Goal: Task Accomplishment & Management: Use online tool/utility

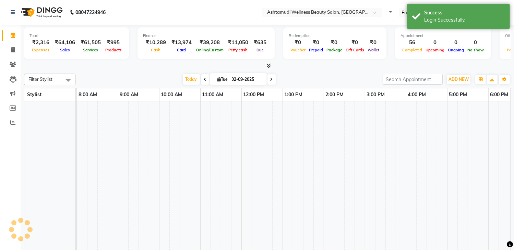
select select "en"
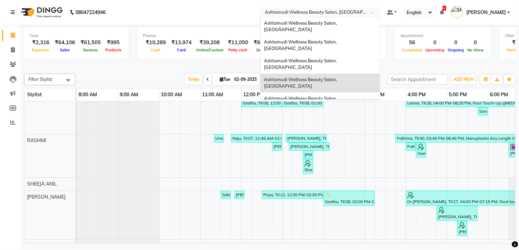
click at [319, 13] on input "text" at bounding box center [314, 13] width 100 height 7
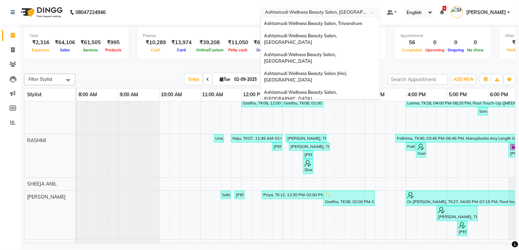
scroll to position [107, 0]
click at [332, 157] on span "Ashtamudi Unisex Salon, Dreams Mall, Dreams Mall Kottiyam" at bounding box center [318, 163] width 109 height 12
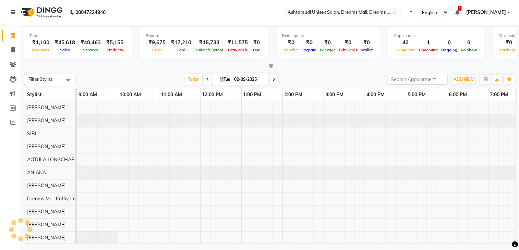
select select "en"
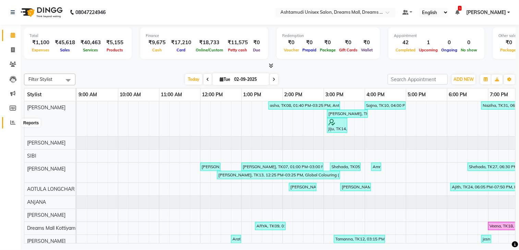
click at [10, 121] on icon at bounding box center [12, 122] width 5 height 5
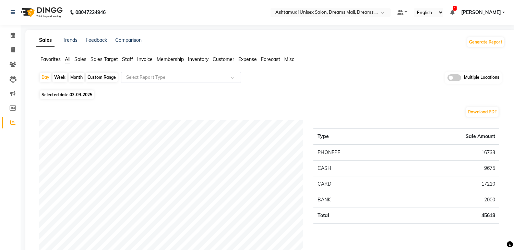
click at [457, 79] on span at bounding box center [455, 77] width 14 height 7
click at [448, 79] on input "checkbox" at bounding box center [448, 79] width 0 height 0
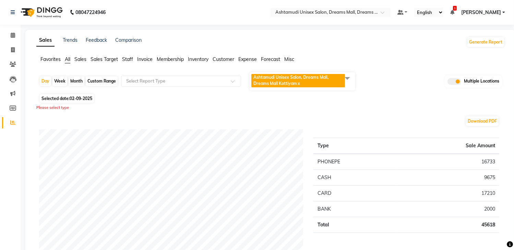
click at [353, 80] on span at bounding box center [348, 78] width 14 height 13
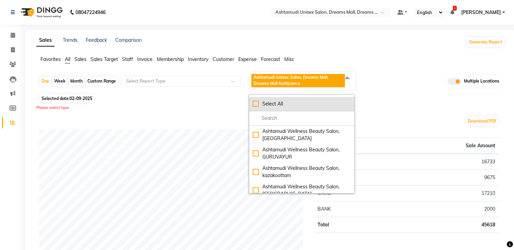
click at [315, 105] on div "Select All" at bounding box center [302, 104] width 98 height 7
checkbox input "true"
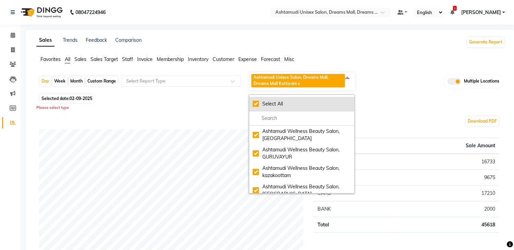
checkbox input "true"
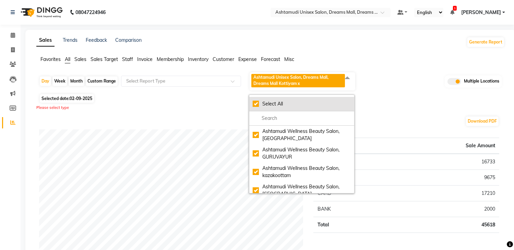
checkbox input "true"
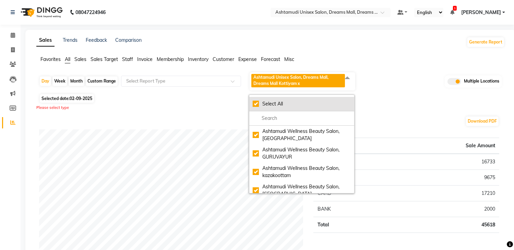
checkbox input "true"
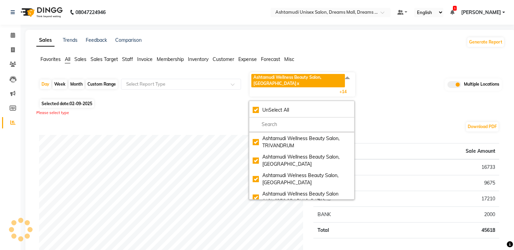
scroll to position [137, 0]
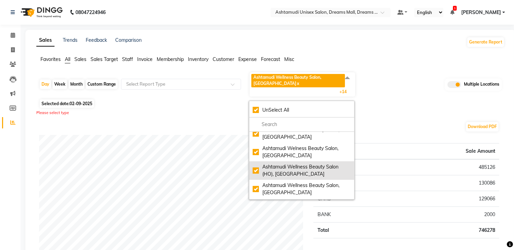
click at [281, 167] on div "Ashtamudi Wellness Beauty Salon (HO), Kottiyam" at bounding box center [302, 171] width 98 height 14
checkbox input "false"
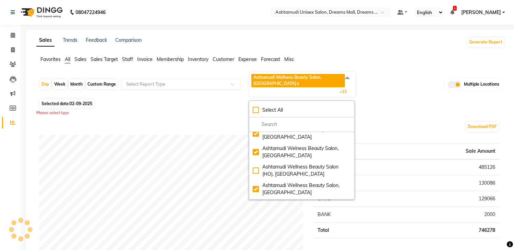
click at [199, 85] on input "text" at bounding box center [174, 84] width 99 height 7
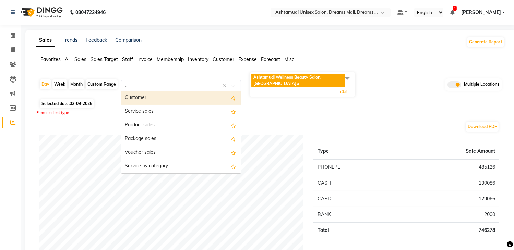
type input "ce"
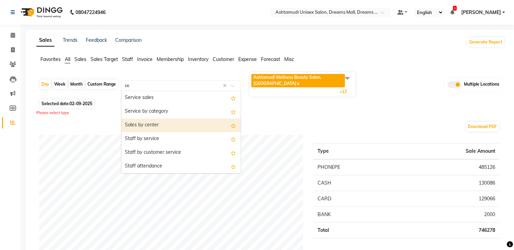
click at [165, 130] on div "Sales by center" at bounding box center [180, 126] width 119 height 14
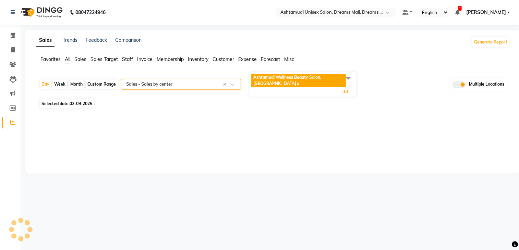
select select "full_report"
select select "csv"
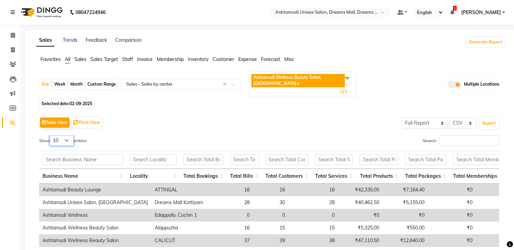
click at [66, 141] on select "10 25 50 100" at bounding box center [62, 141] width 24 height 11
select select "25"
click at [51, 136] on select "10 25 50 100" at bounding box center [62, 141] width 24 height 11
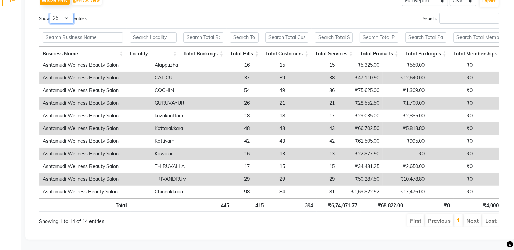
scroll to position [45, 0]
